Goal: Task Accomplishment & Management: Use online tool/utility

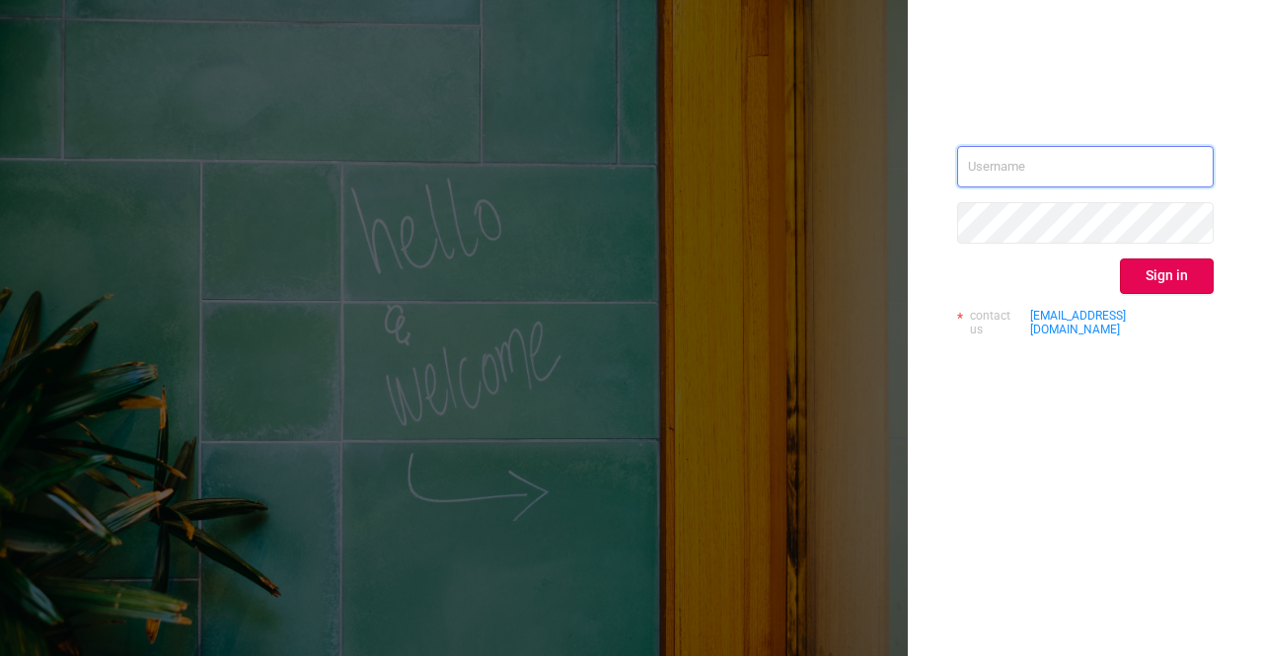
click at [1007, 161] on input "text" at bounding box center [1085, 166] width 257 height 41
type input "sheron@protected.media"
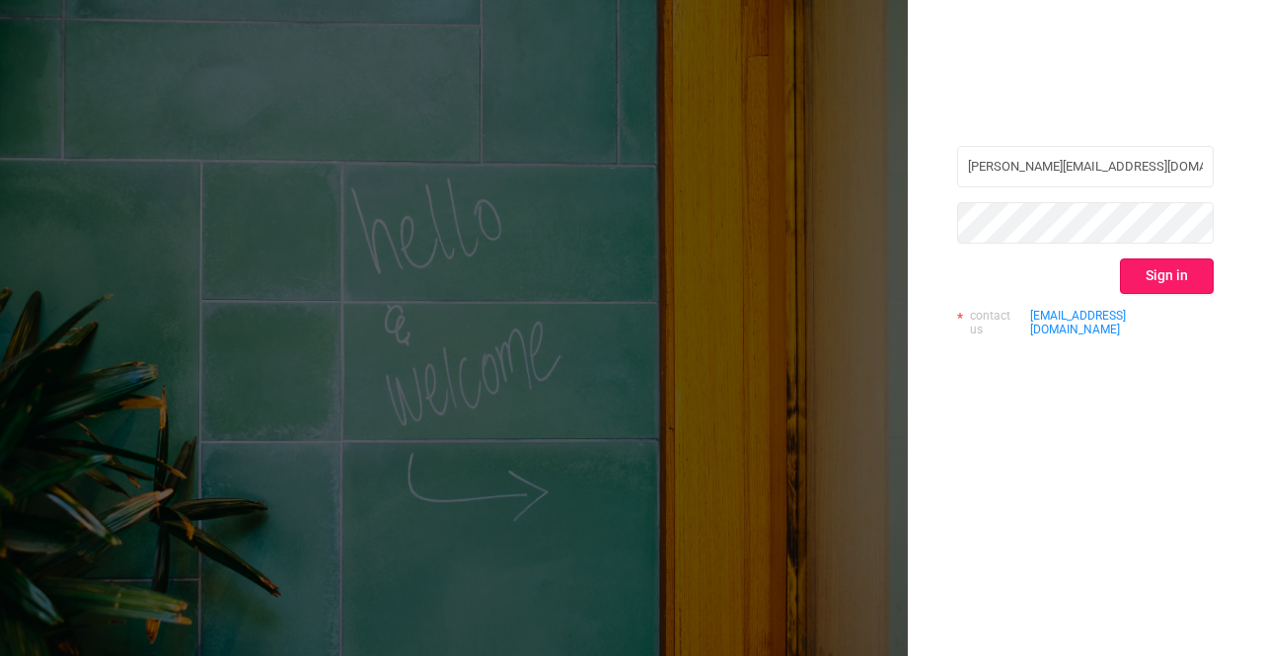
click at [1174, 265] on button "Sign in" at bounding box center [1167, 277] width 94 height 36
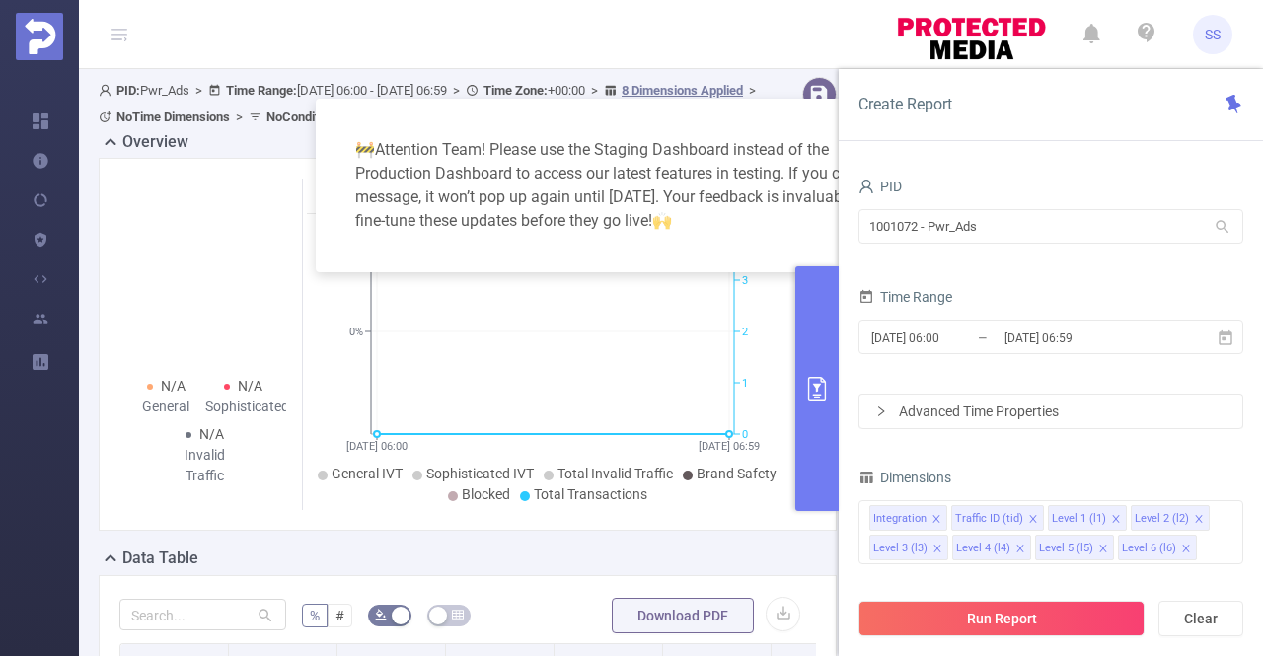
click at [509, 132] on div "🚧 Attention Team! Please use the Staging Dashboard instead of the Production Da…" at bounding box center [631, 185] width 584 height 126
click at [825, 382] on icon "primary" at bounding box center [817, 389] width 18 height 24
drag, startPoint x: 1087, startPoint y: 228, endPoint x: 774, endPoint y: 223, distance: 313.8
click at [774, 223] on body "SS Overview Help Center (New) Usage Notification Blocking Policy Integrations U…" at bounding box center [631, 328] width 1263 height 656
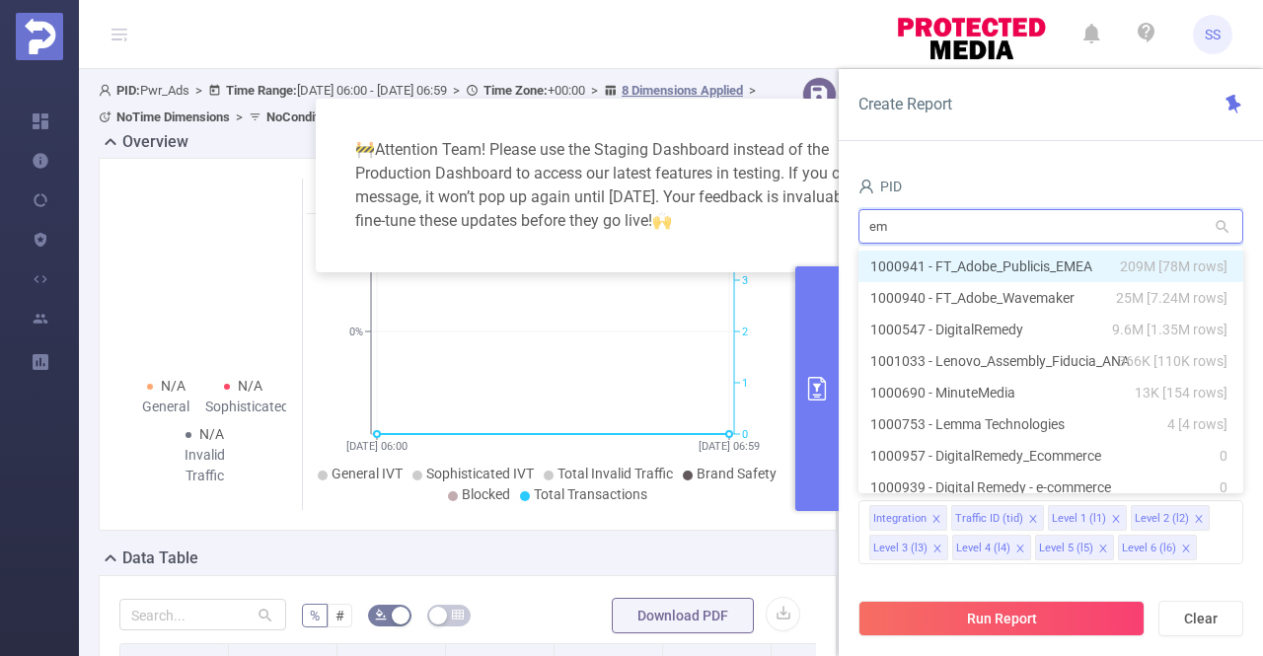
type input "eme"
click at [961, 275] on li "1000941 - FT_Adobe_Publicis_EMEA 209M [78M rows]" at bounding box center [1050, 267] width 385 height 32
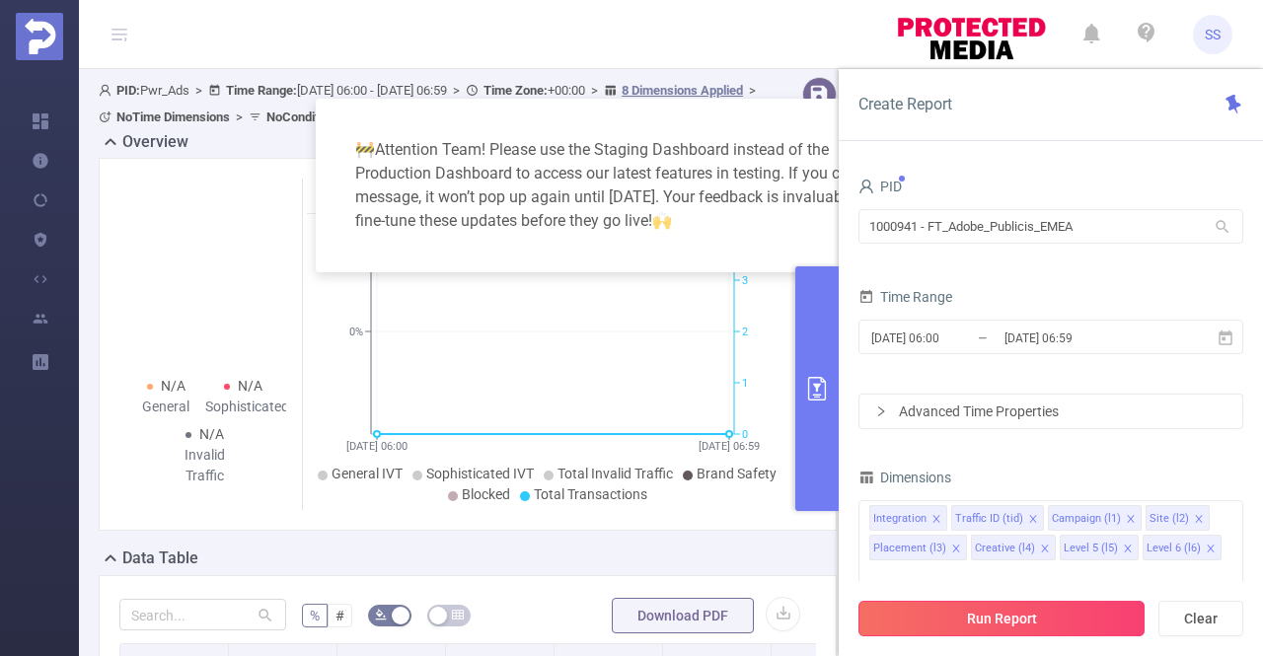
click at [1056, 625] on button "Run Report" at bounding box center [1001, 619] width 286 height 36
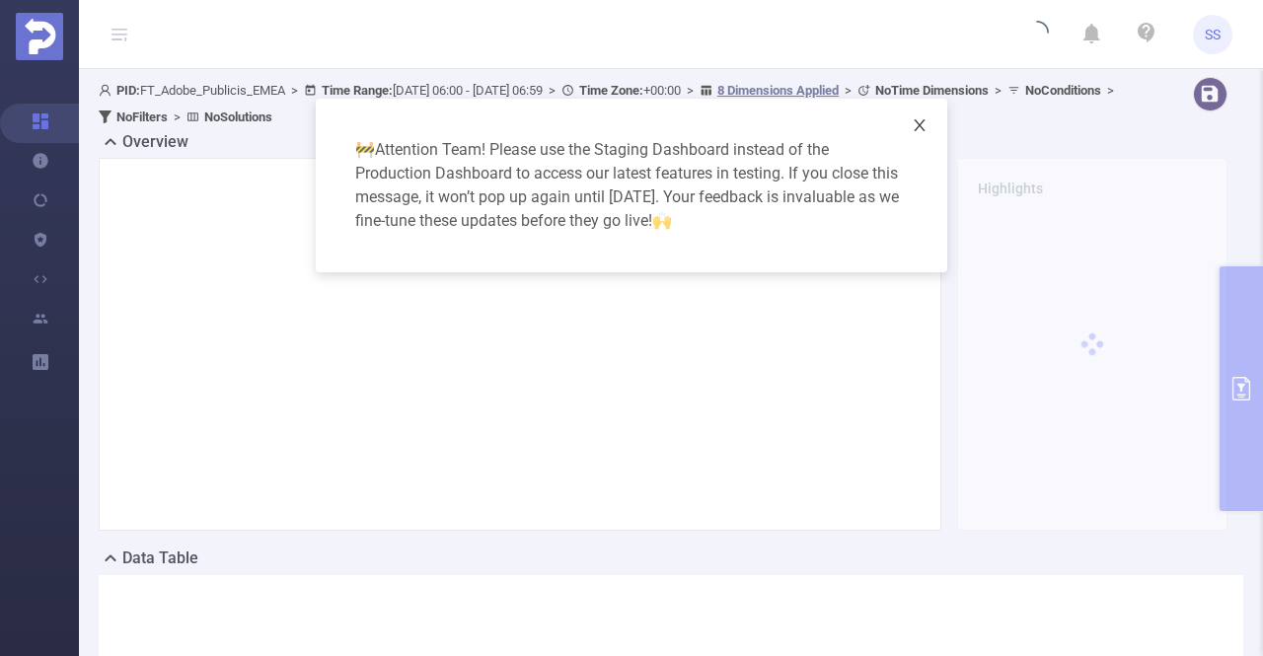
click at [928, 122] on span "Close" at bounding box center [919, 126] width 55 height 55
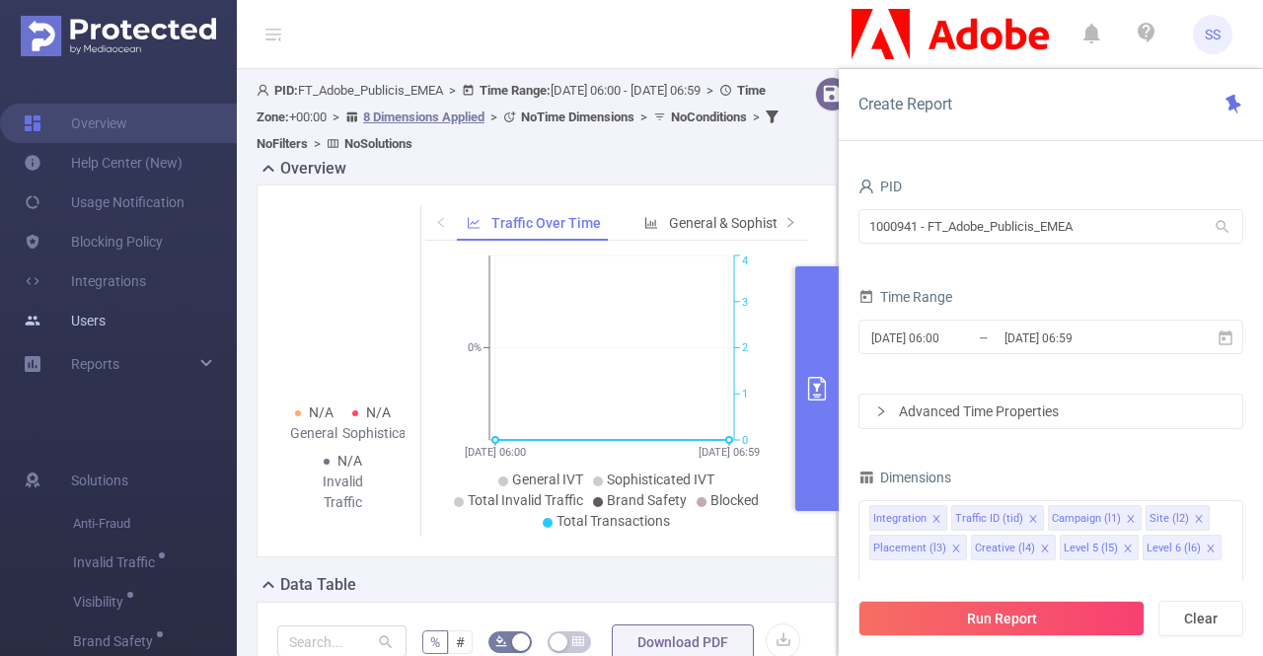
click at [88, 311] on link "Users" at bounding box center [65, 320] width 82 height 39
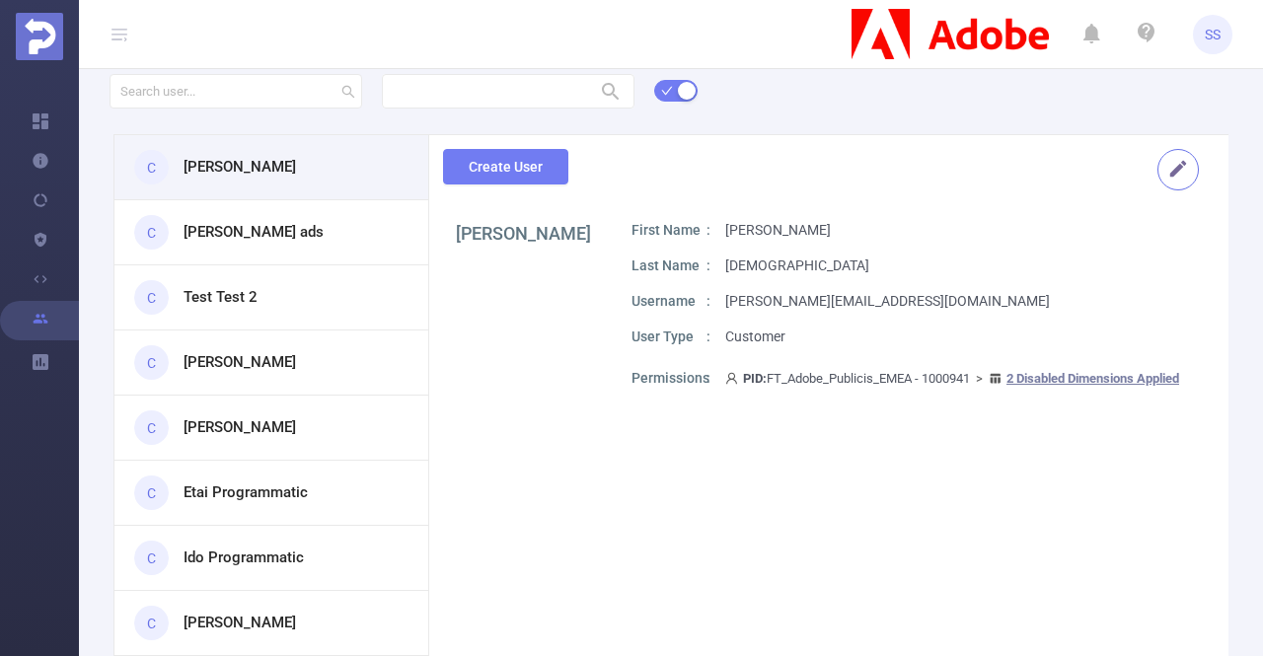
click at [1166, 177] on button "button" at bounding box center [1177, 169] width 41 height 41
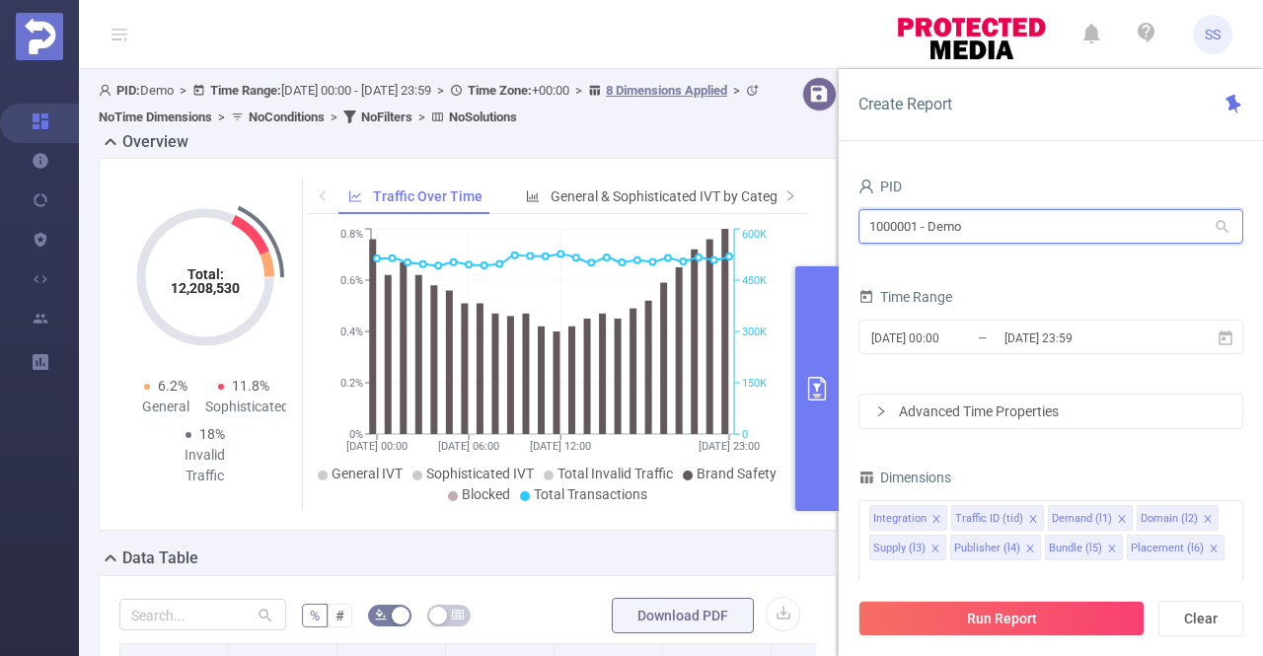
drag, startPoint x: 1014, startPoint y: 238, endPoint x: 770, endPoint y: 249, distance: 244.9
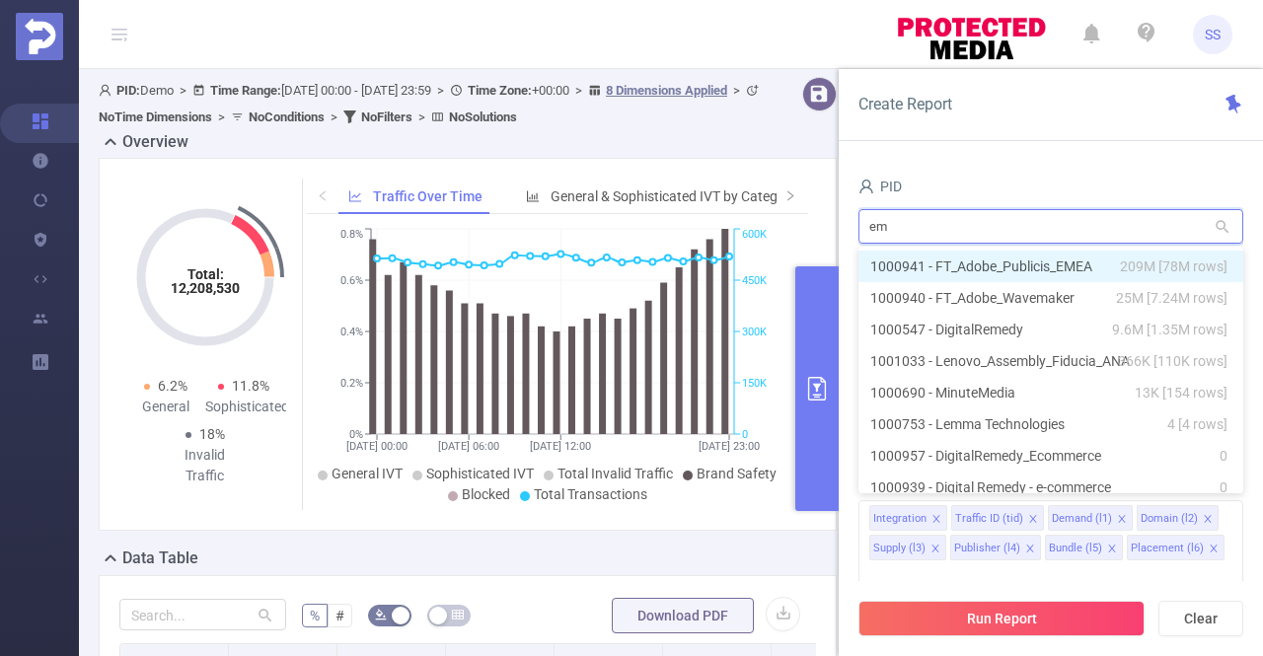
type input "eme"
click at [1007, 271] on li "1000941 - FT_Adobe_Publicis_EMEA 209M [78M rows]" at bounding box center [1050, 267] width 385 height 32
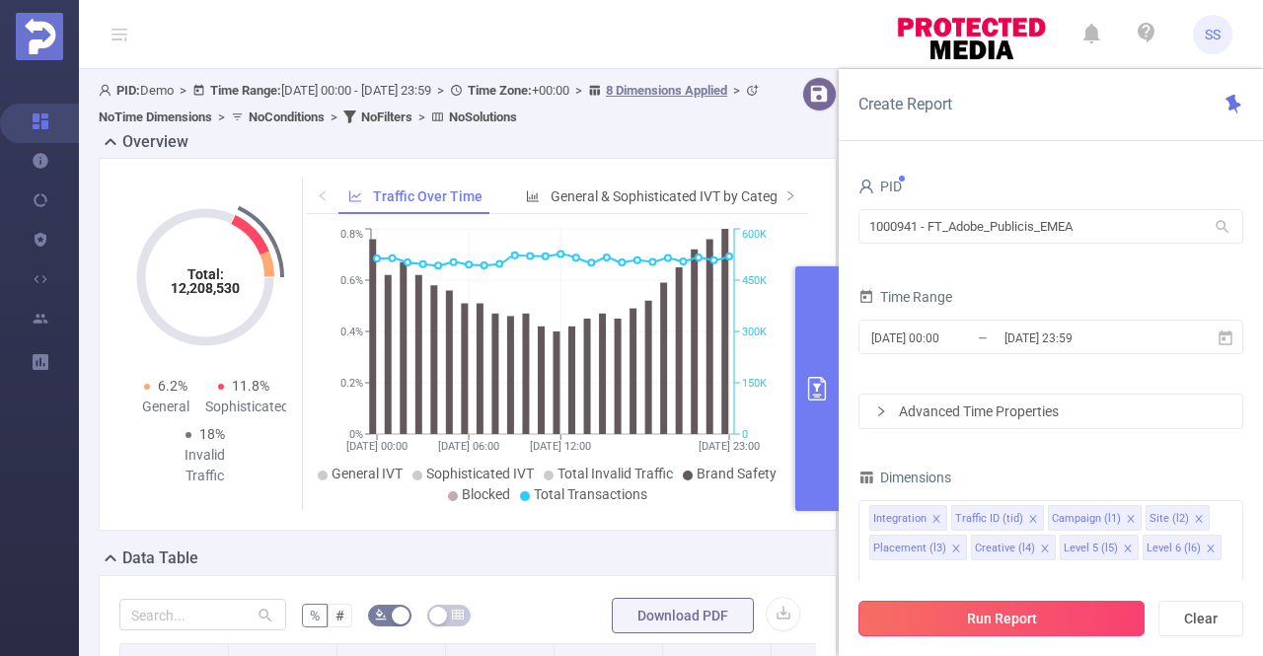
click at [1016, 626] on button "Run Report" at bounding box center [1001, 619] width 286 height 36
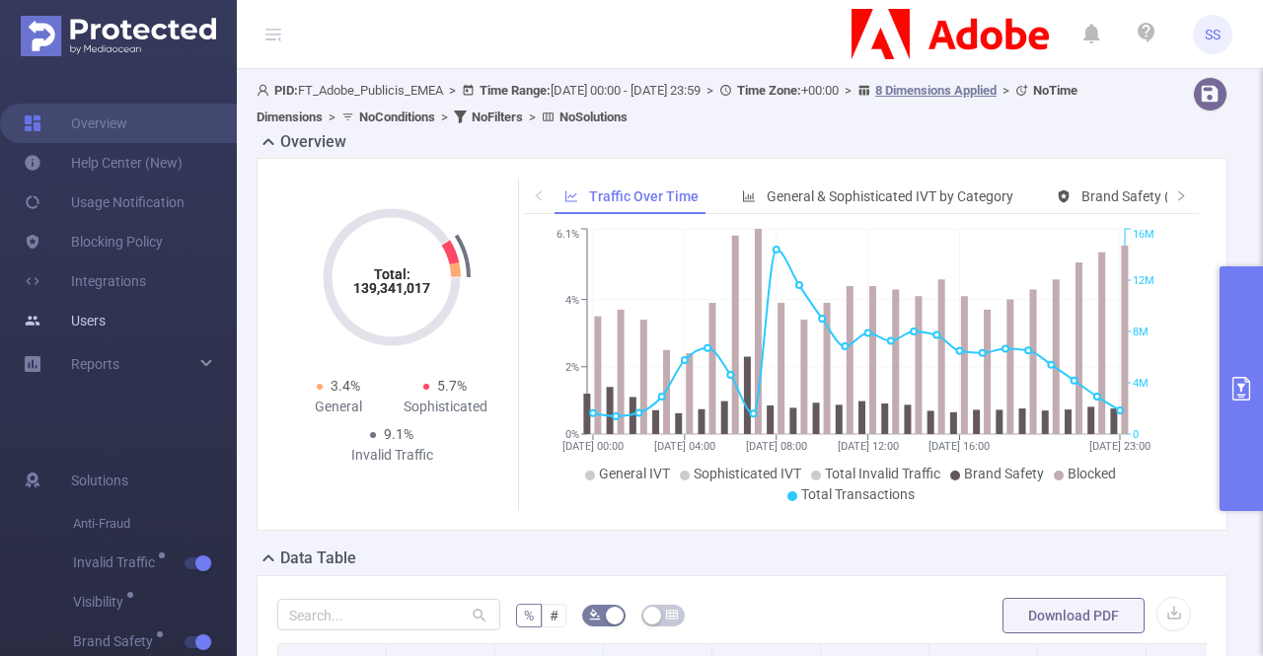
click at [106, 311] on link "Users" at bounding box center [65, 320] width 82 height 39
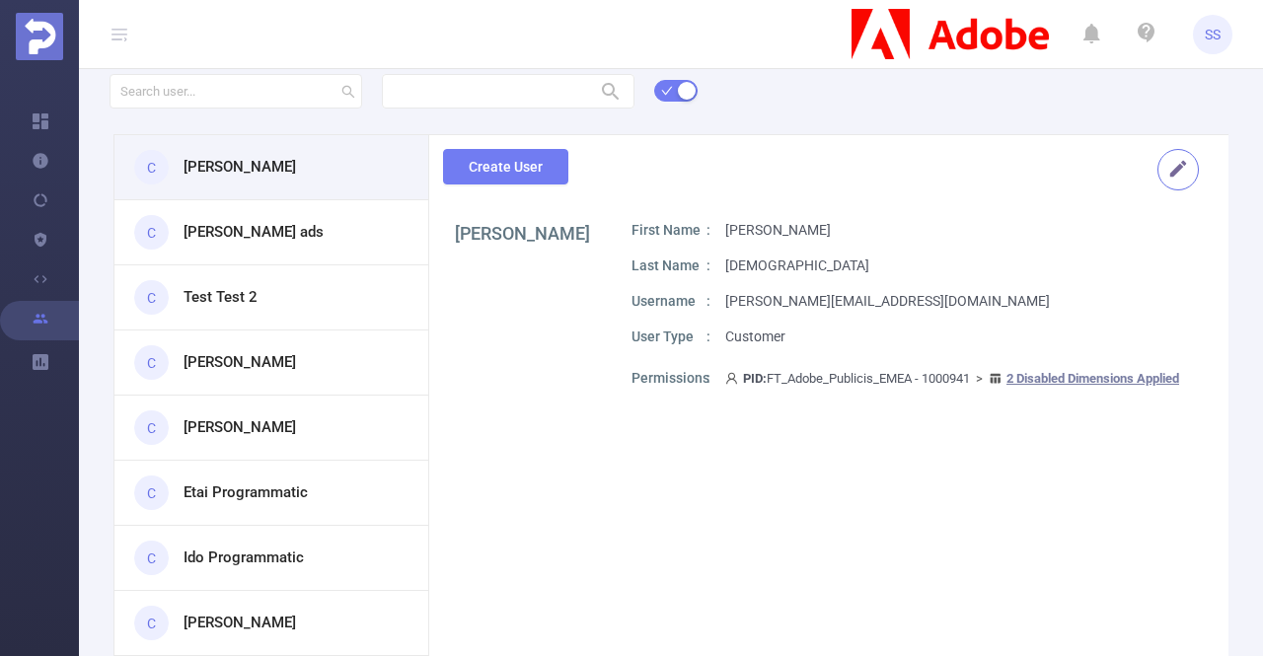
click at [1165, 167] on button "button" at bounding box center [1177, 169] width 41 height 41
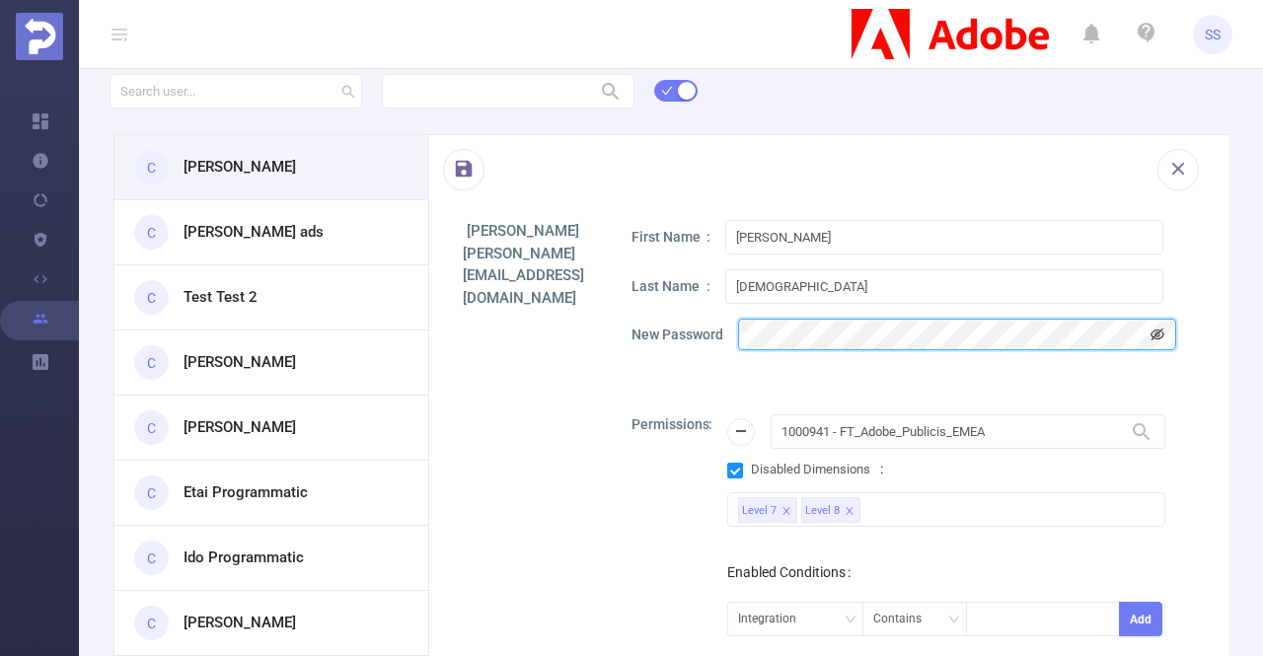
click at [1156, 335] on icon "icon: eye-invisible" at bounding box center [1157, 335] width 14 height 14
click at [532, 376] on div "[PERSON_NAME] [PERSON_NAME][EMAIL_ADDRESS][DOMAIN_NAME]" at bounding box center [523, 618] width 118 height 797
click at [472, 171] on button "button" at bounding box center [463, 169] width 41 height 41
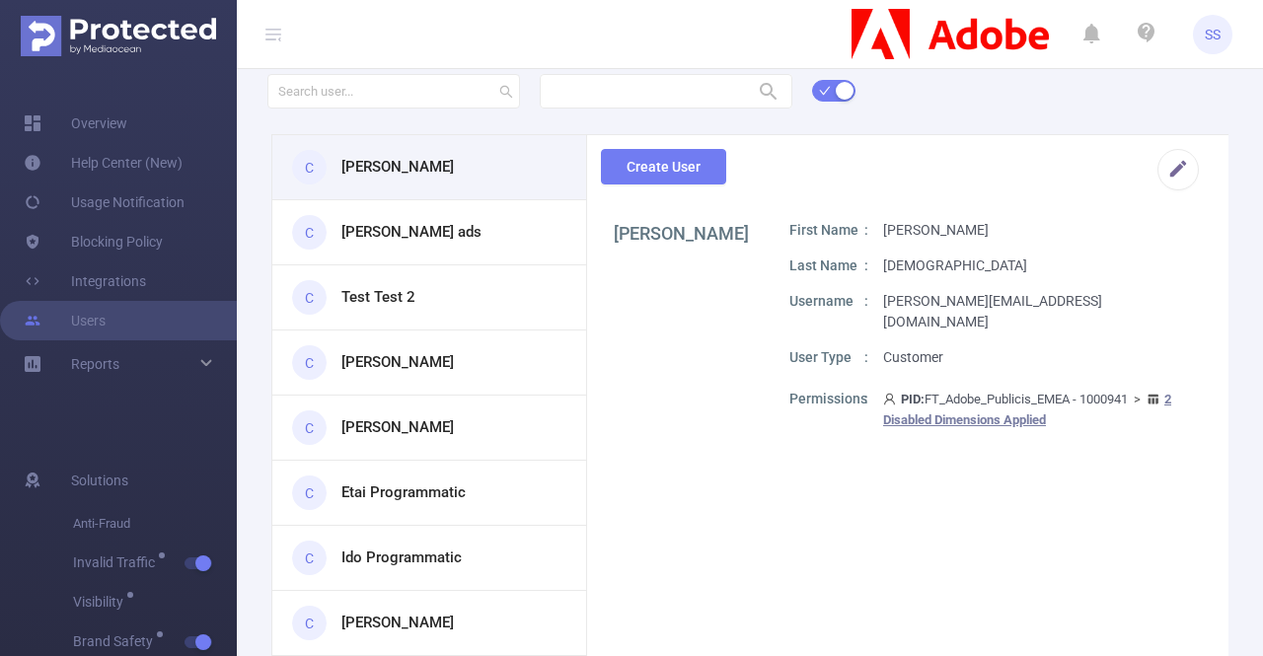
drag, startPoint x: 94, startPoint y: 115, endPoint x: 156, endPoint y: 103, distance: 63.5
click at [94, 115] on link "Overview" at bounding box center [76, 123] width 104 height 39
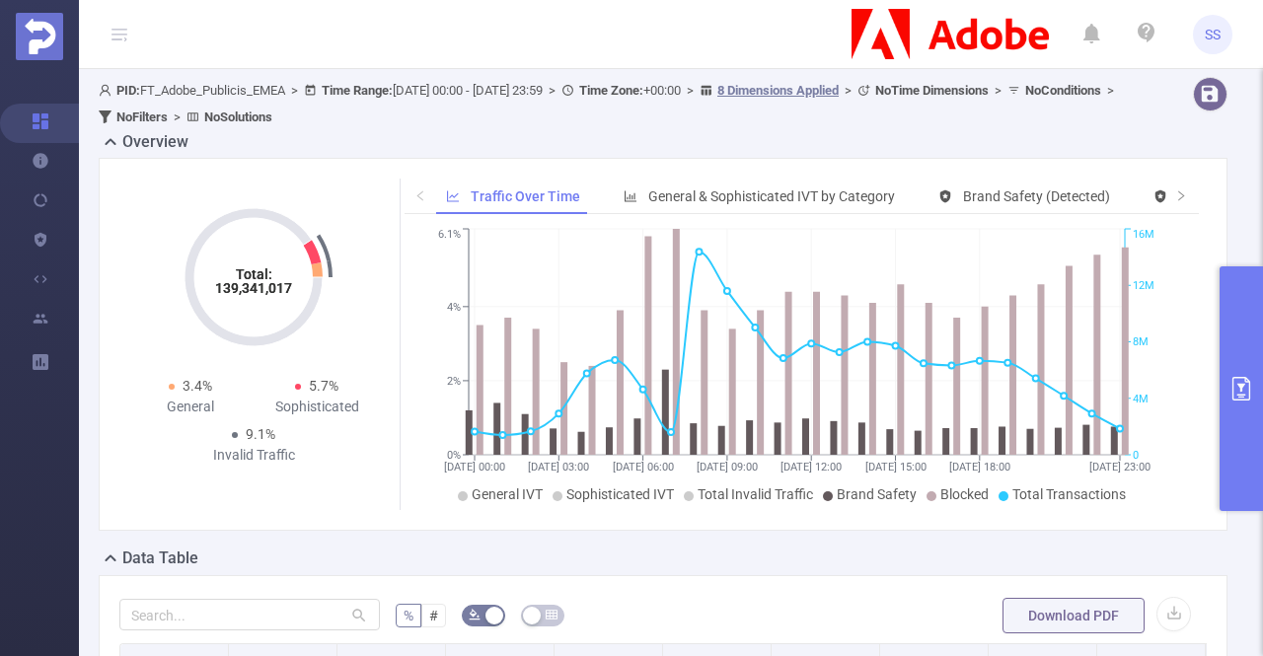
click at [1247, 358] on button "primary" at bounding box center [1241, 388] width 43 height 245
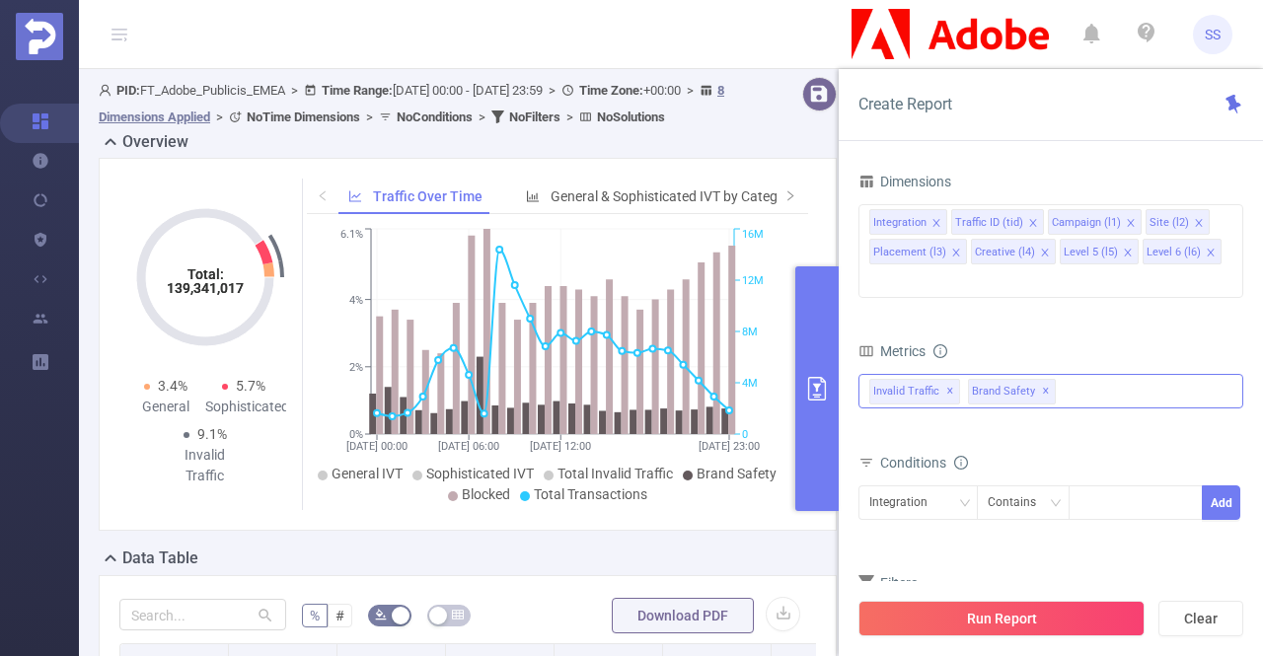
click at [1042, 380] on span "✕" at bounding box center [1046, 392] width 8 height 24
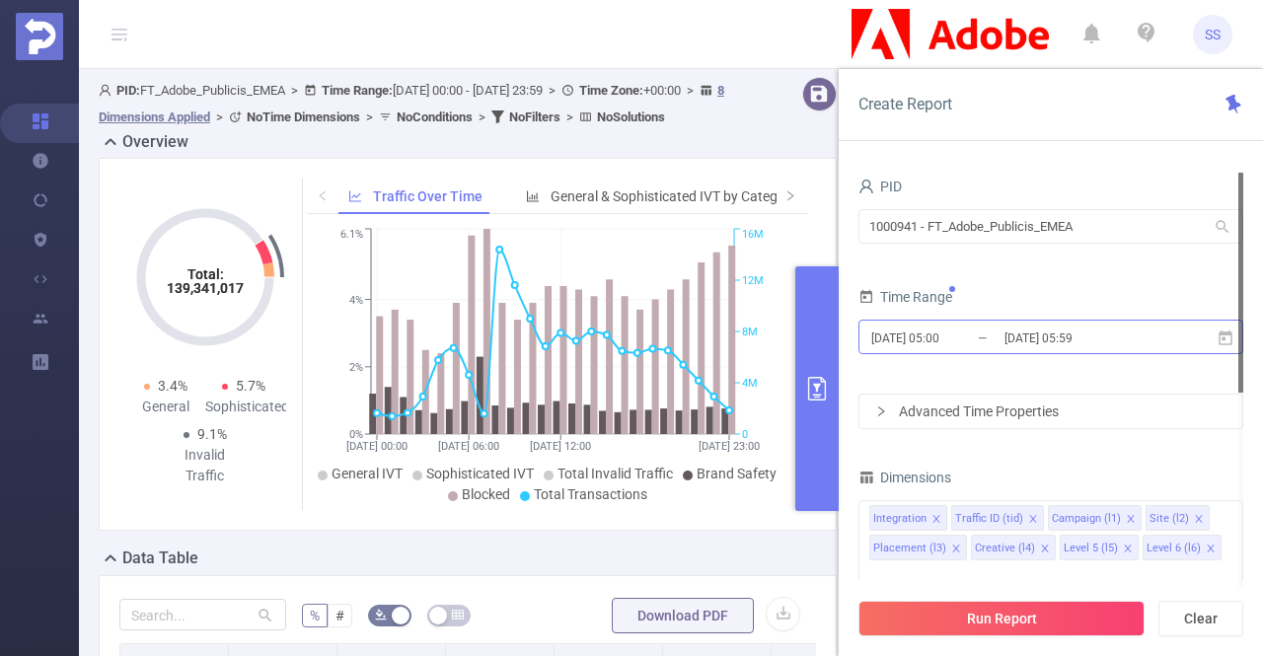
click at [1068, 339] on input "[DATE] 05:59" at bounding box center [1082, 338] width 160 height 27
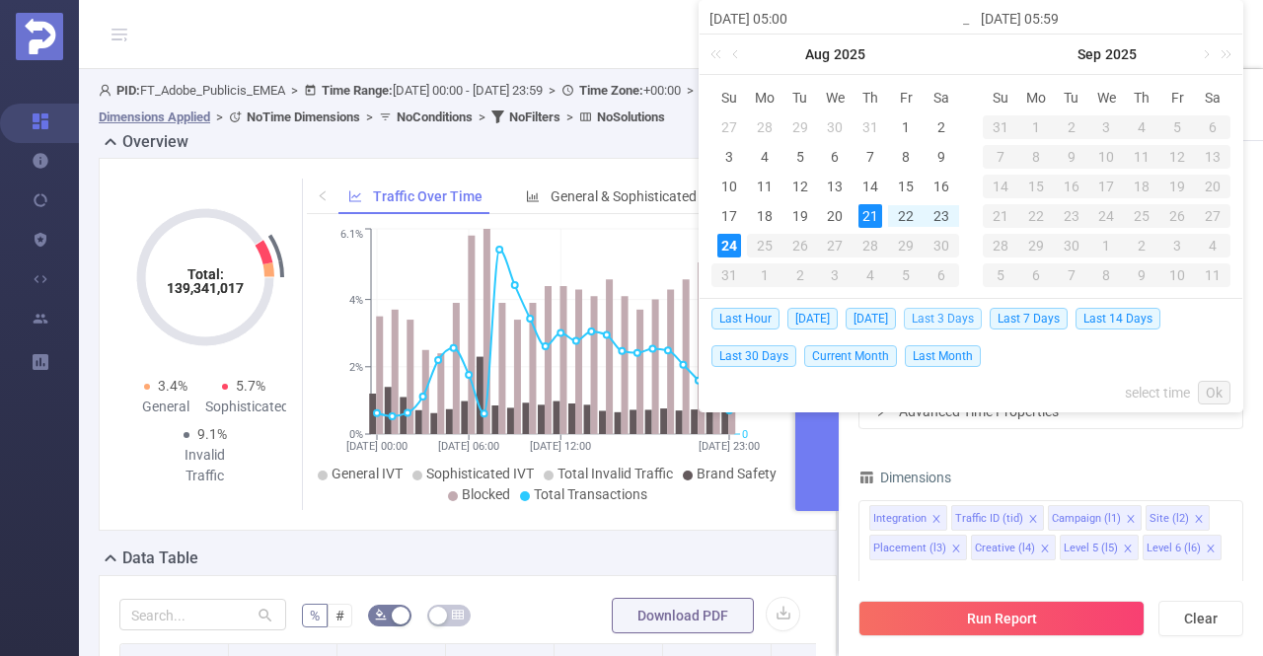
click at [981, 320] on span "Last 3 Days" at bounding box center [943, 319] width 78 height 22
type input "[DATE] 00:00"
type input "[DATE] 23:59"
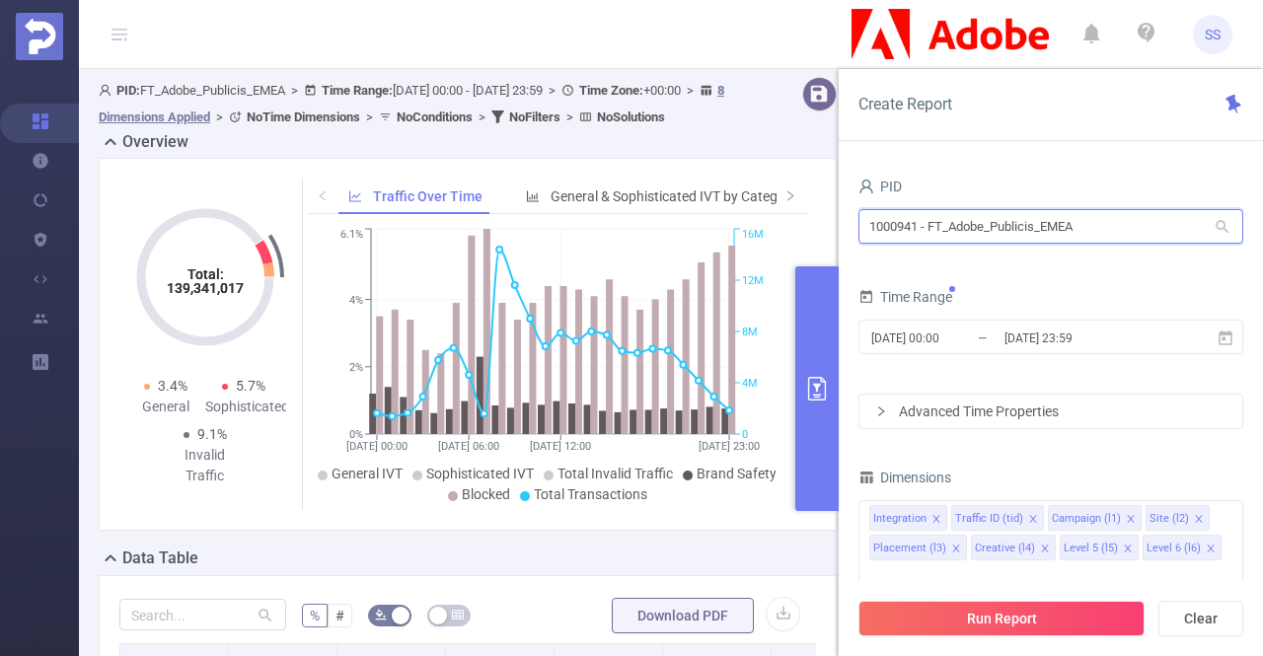
drag, startPoint x: 1128, startPoint y: 231, endPoint x: 808, endPoint y: 202, distance: 321.0
type input "פ"
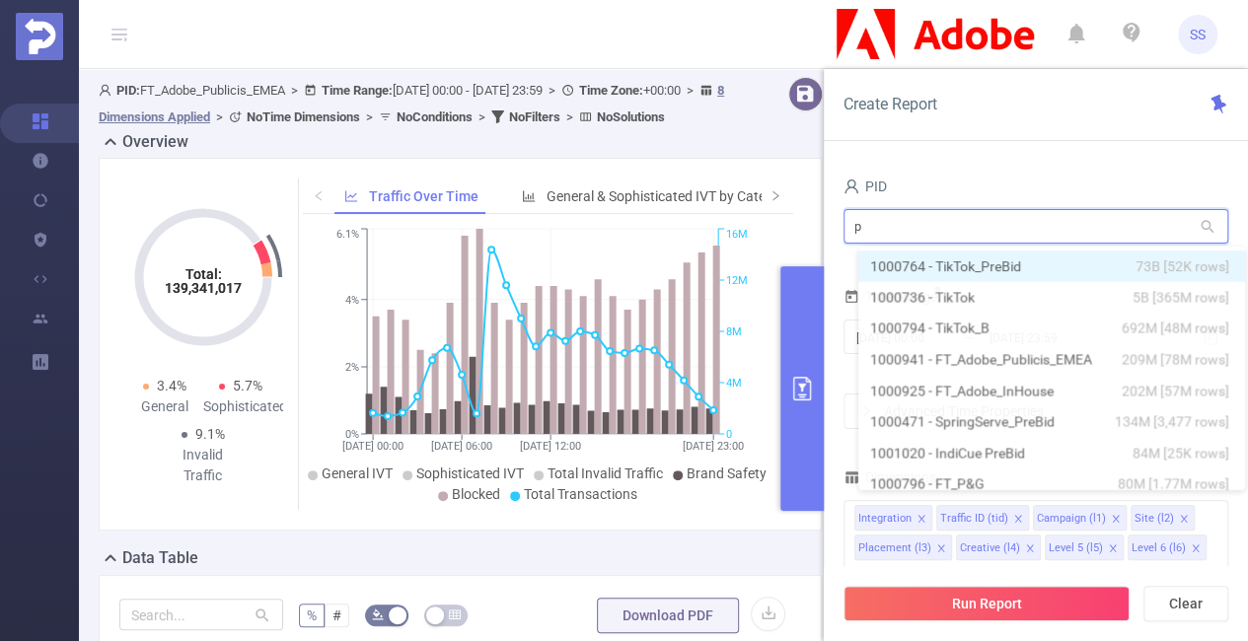
type input "pw"
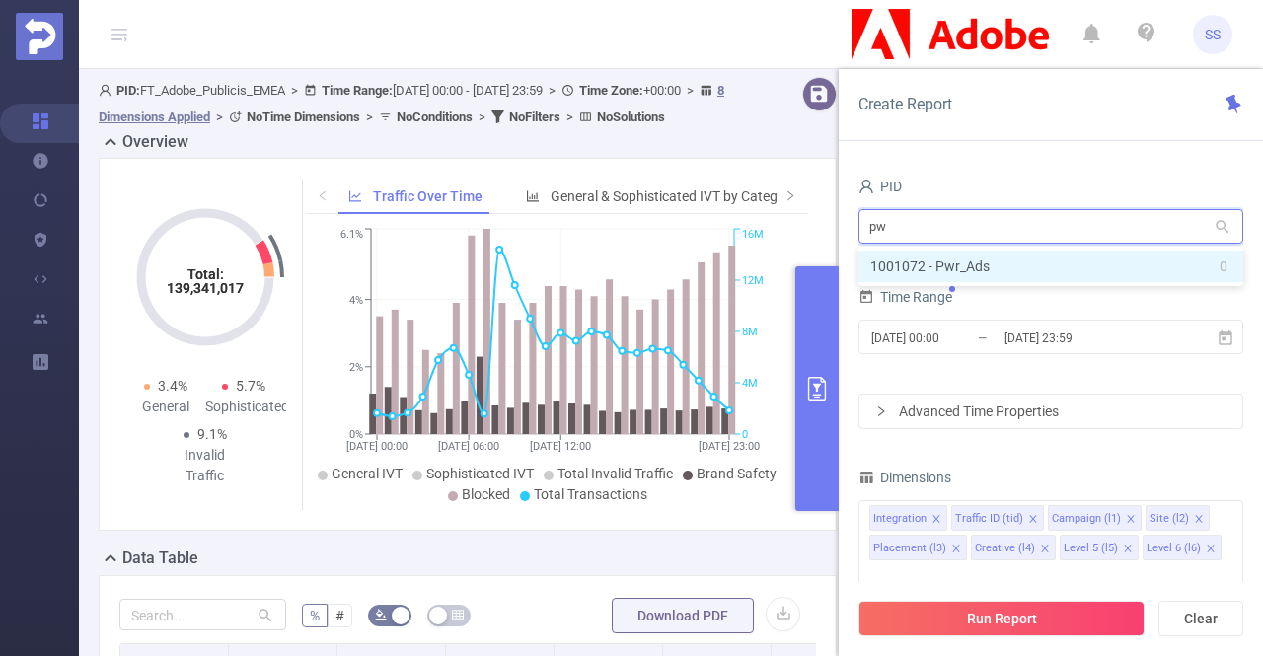
click at [1063, 253] on li "1001072 - Pwr_Ads 0" at bounding box center [1050, 267] width 385 height 32
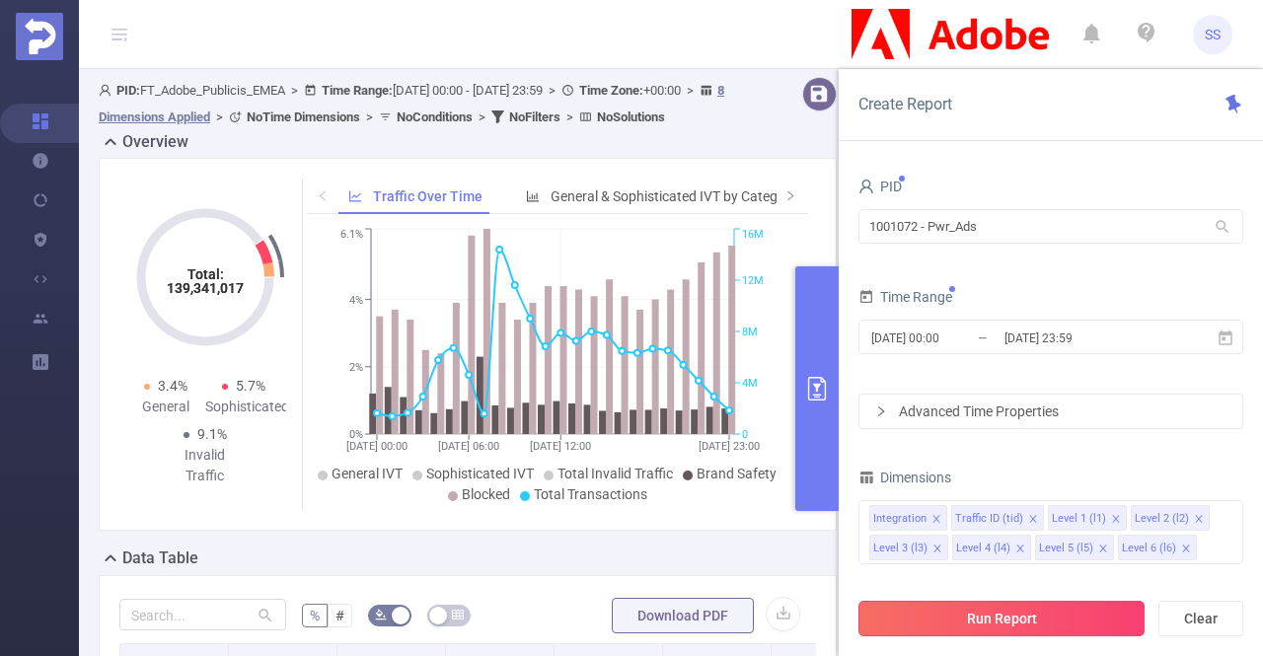
click at [922, 611] on button "Run Report" at bounding box center [1001, 619] width 286 height 36
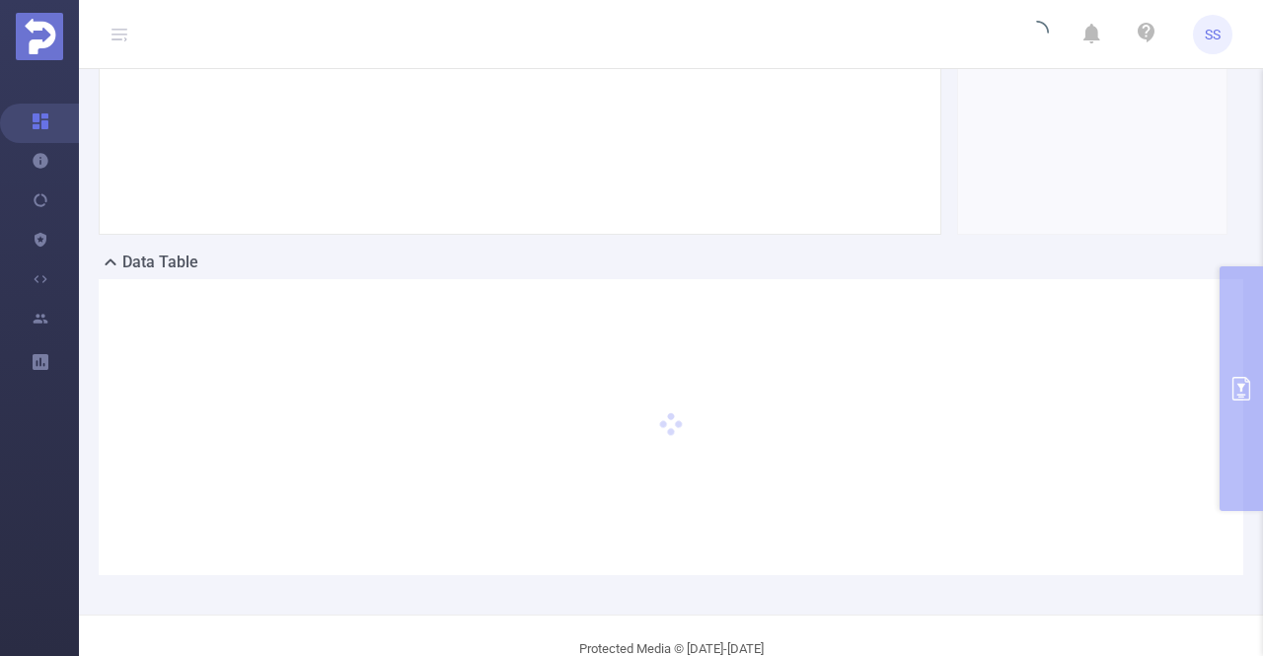
scroll to position [99, 0]
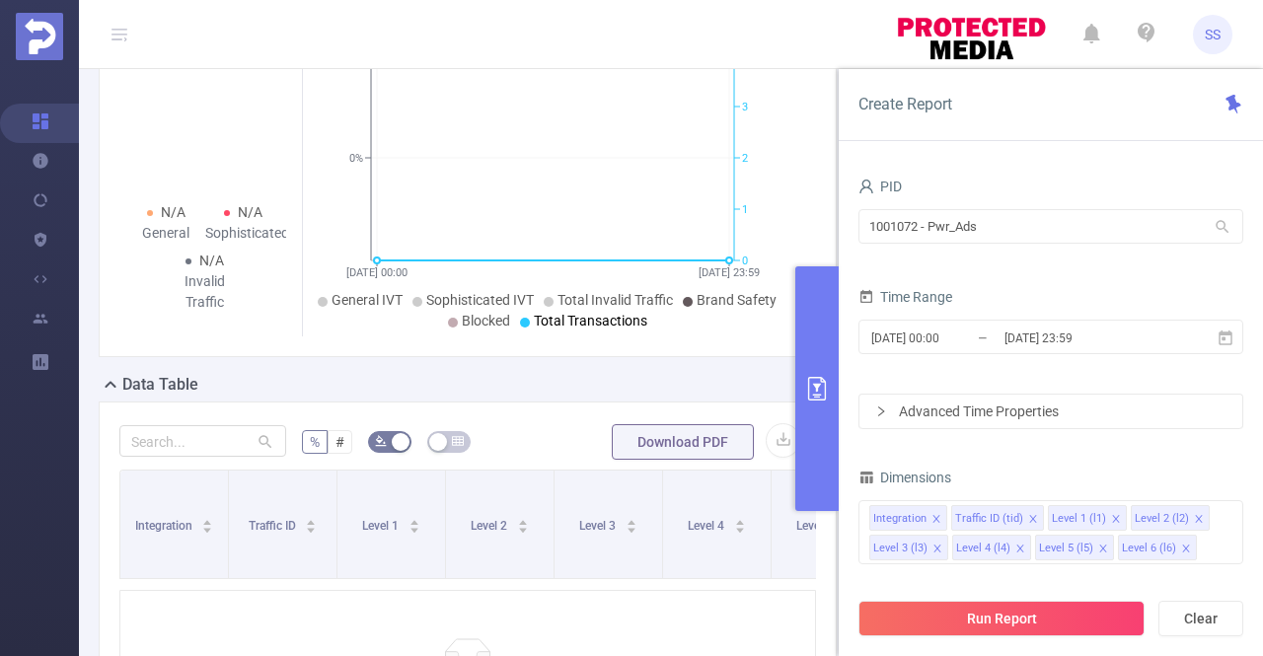
scroll to position [68, 0]
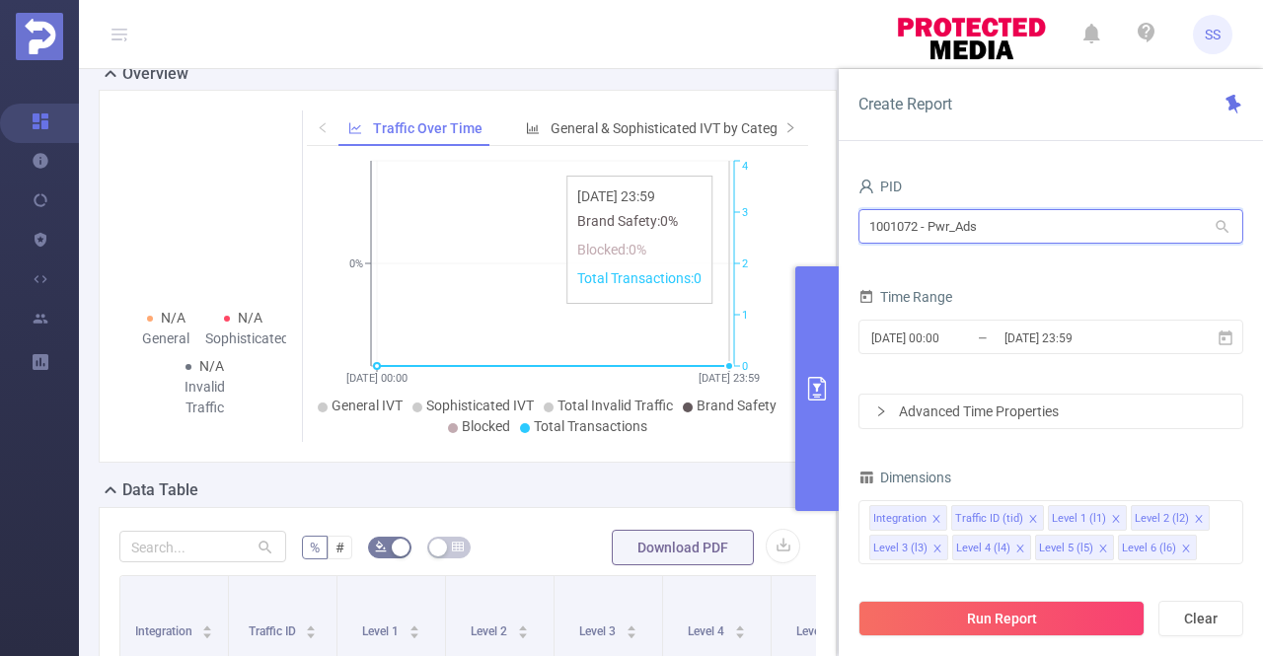
drag, startPoint x: 1076, startPoint y: 210, endPoint x: 669, endPoint y: 165, distance: 410.0
click at [669, 165] on section "PID: Pwr_Ads > Time Range: [DATE] 00:00 - [DATE] 23:59 > Time Zone: +00:00 > 8 …" at bounding box center [671, 528] width 1184 height 1055
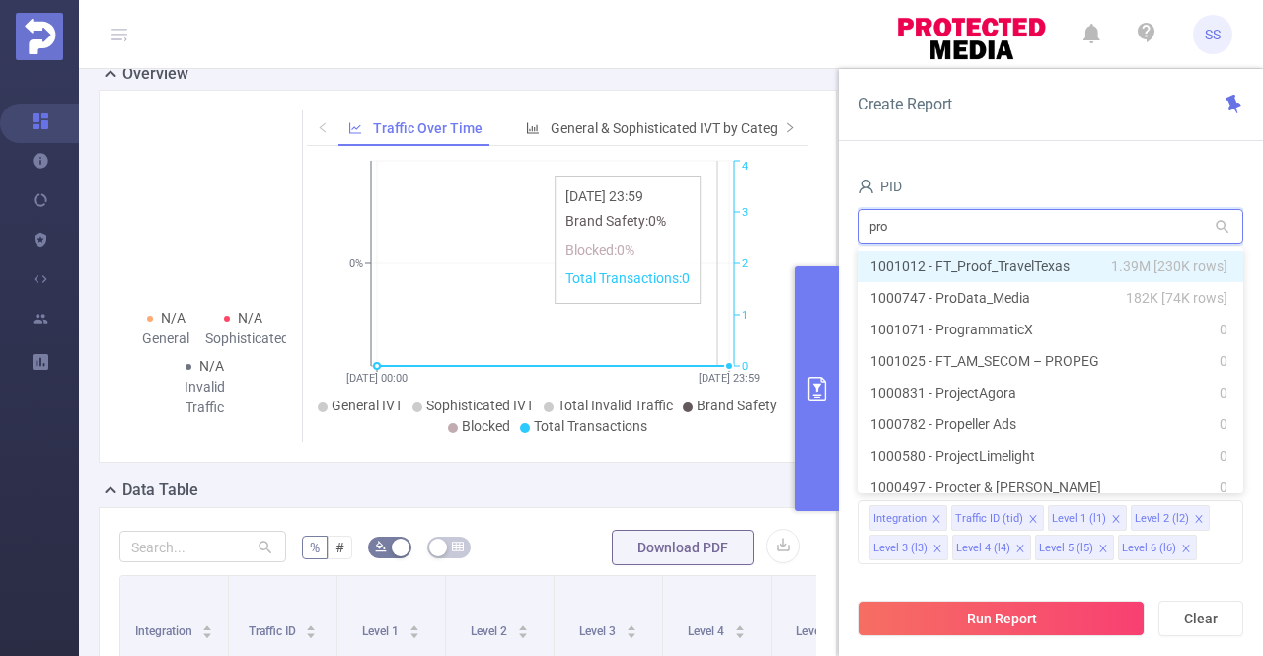
type input "prog"
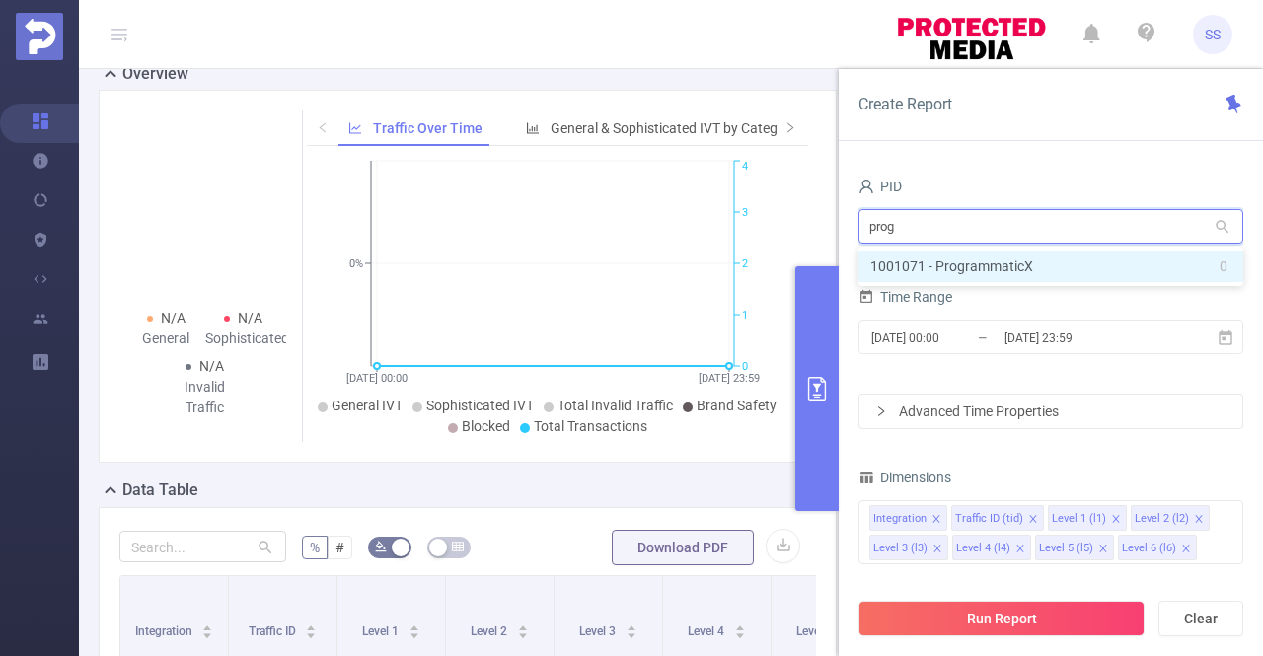
drag, startPoint x: 995, startPoint y: 257, endPoint x: 989, endPoint y: 282, distance: 26.3
click at [995, 258] on li "1001071 - ProgrammaticX 0" at bounding box center [1050, 267] width 385 height 32
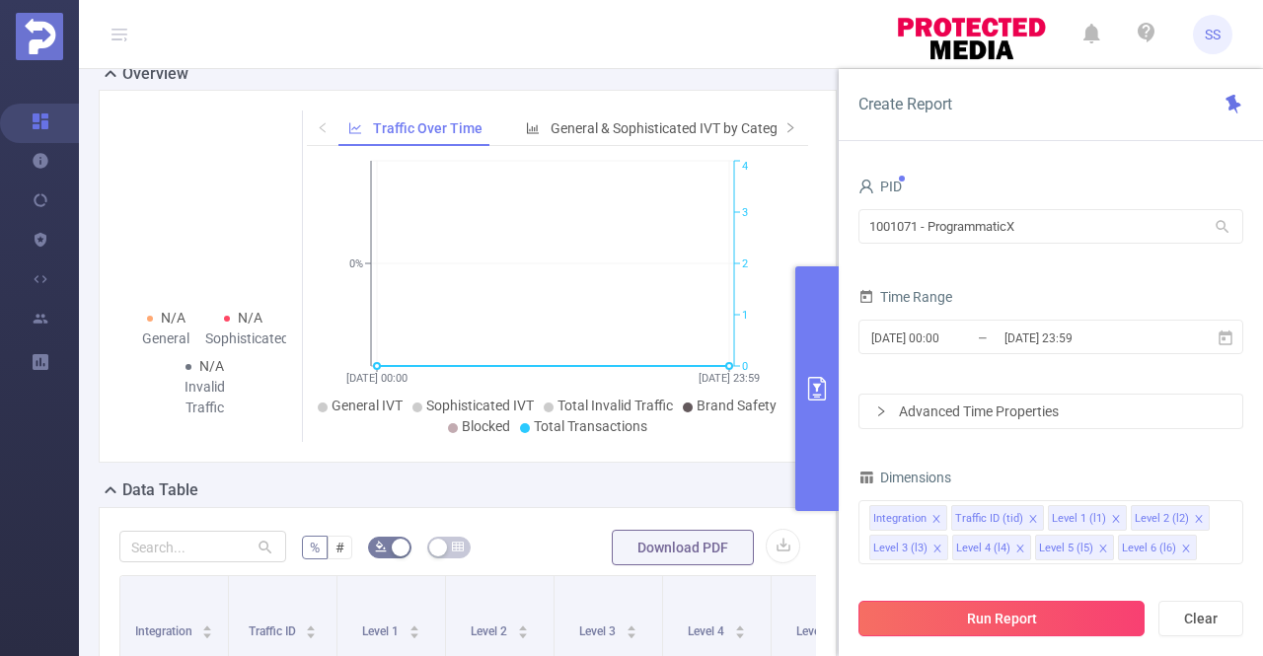
click at [963, 617] on button "Run Report" at bounding box center [1001, 619] width 286 height 36
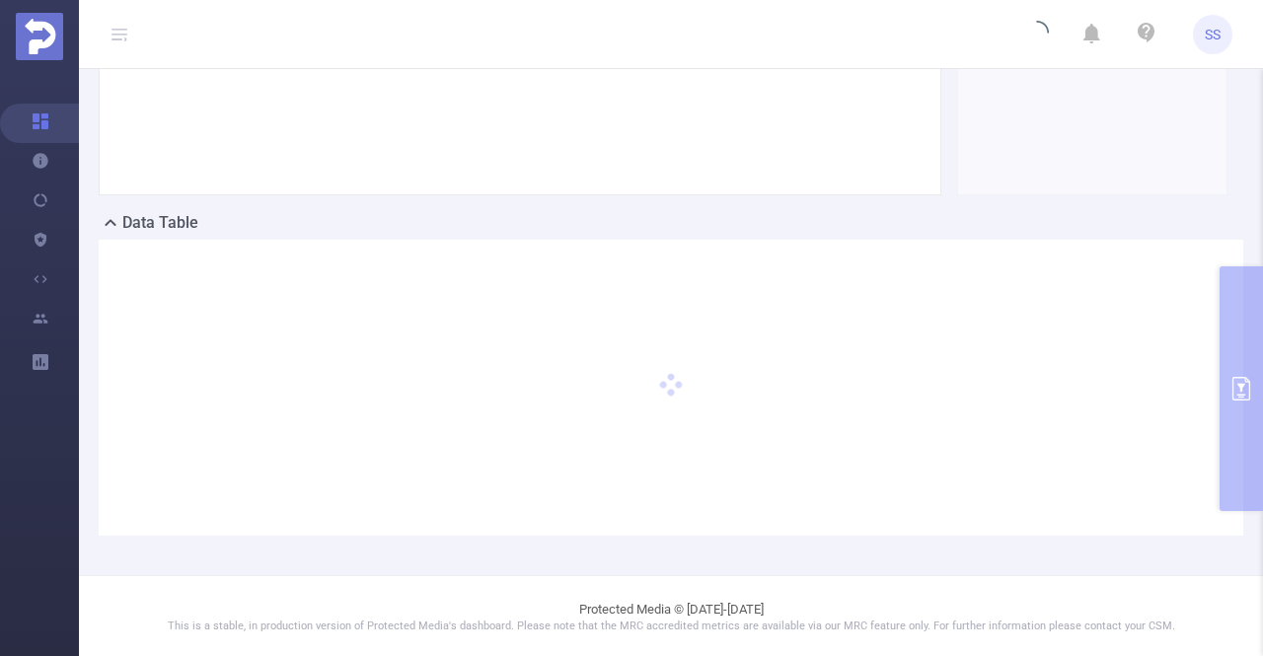
scroll to position [138, 0]
